Goal: Obtain resource: Download file/media

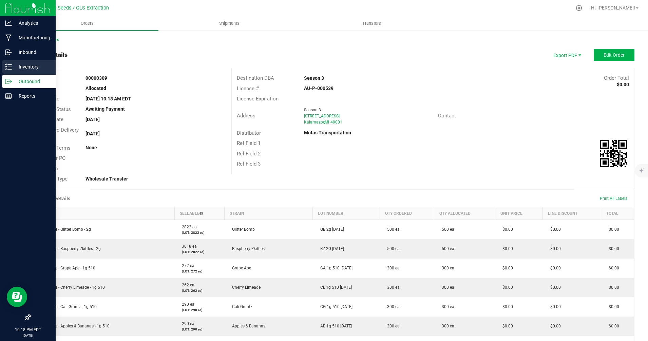
click at [14, 71] on p "Inventory" at bounding box center [32, 67] width 41 height 8
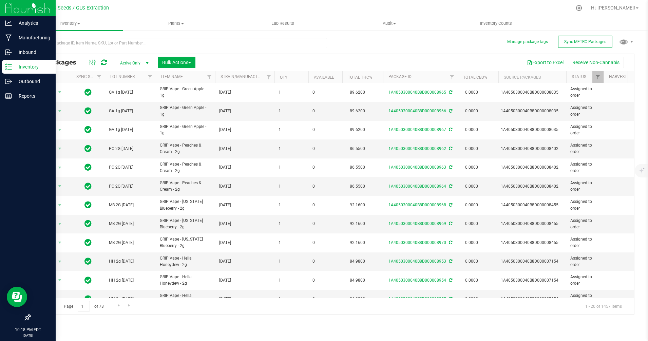
click at [142, 62] on span "Active Only" at bounding box center [132, 62] width 37 height 9
click at [127, 105] on li "All" at bounding box center [132, 104] width 37 height 10
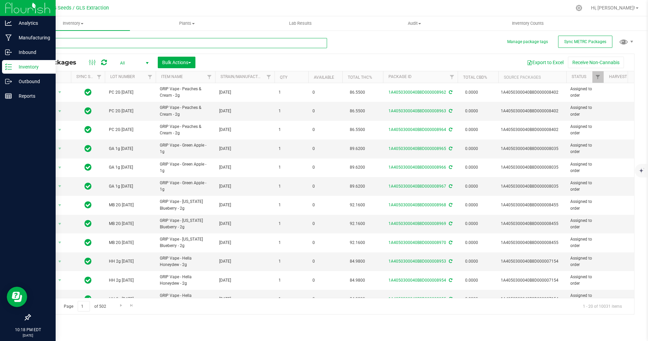
click at [78, 44] on input "text" at bounding box center [178, 43] width 297 height 10
type input "vape"
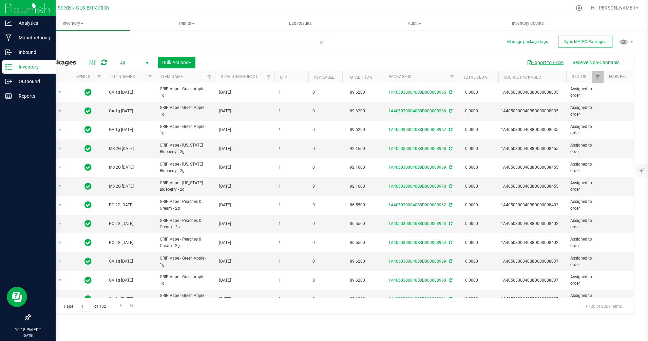
click at [544, 61] on button "Export to Excel" at bounding box center [544, 63] width 45 height 12
click at [549, 62] on button "Export to Excel" at bounding box center [544, 63] width 45 height 12
